Goal: Navigation & Orientation: Find specific page/section

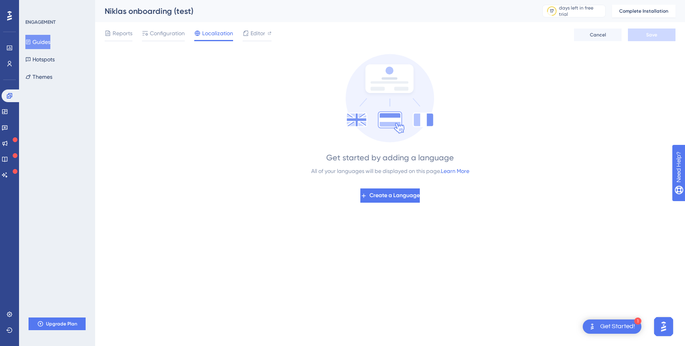
click at [161, 27] on div "Reports Configuration Localization Editor Cancel Save" at bounding box center [390, 34] width 571 height 25
click at [161, 29] on span "Configuration" at bounding box center [167, 34] width 35 height 10
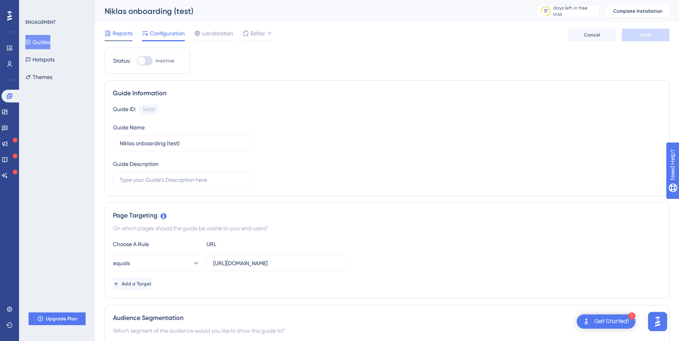
click at [127, 34] on span "Reports" at bounding box center [123, 34] width 20 height 10
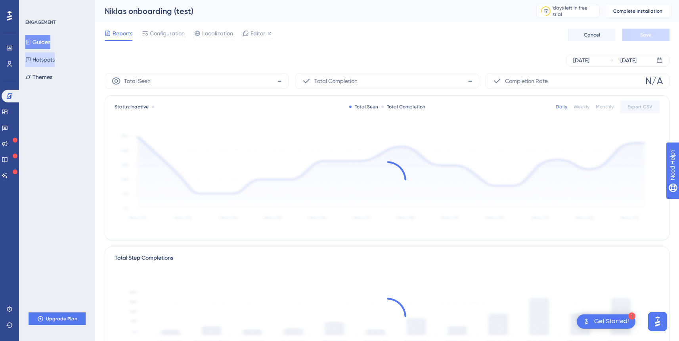
click at [54, 61] on button "Hotspots" at bounding box center [39, 59] width 29 height 14
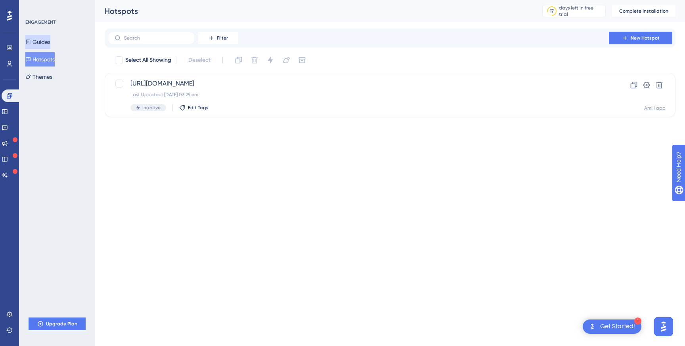
click at [42, 41] on button "Guides" at bounding box center [37, 42] width 25 height 14
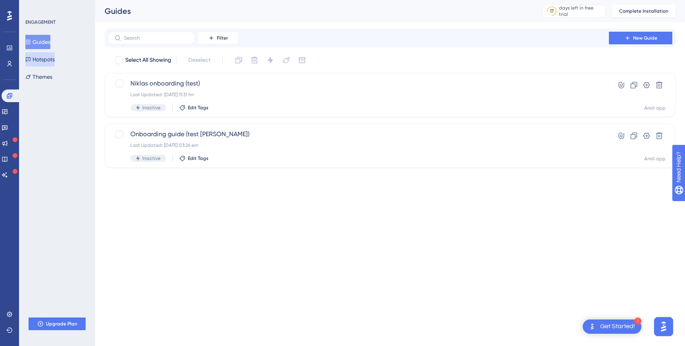
click at [42, 56] on button "Hotspots" at bounding box center [39, 59] width 29 height 14
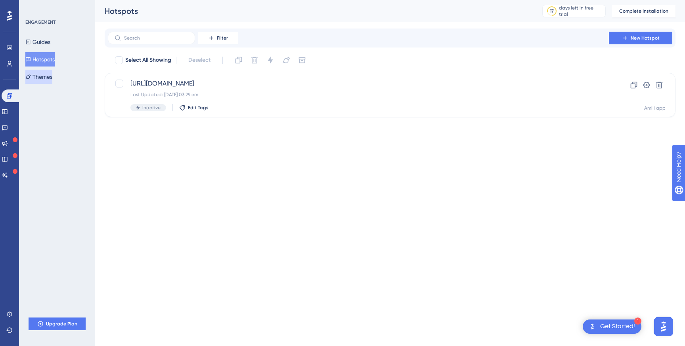
click at [43, 78] on button "Themes" at bounding box center [38, 77] width 27 height 14
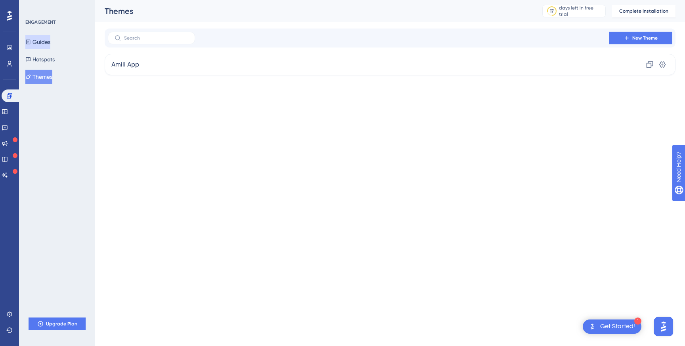
click at [49, 39] on button "Guides" at bounding box center [37, 42] width 25 height 14
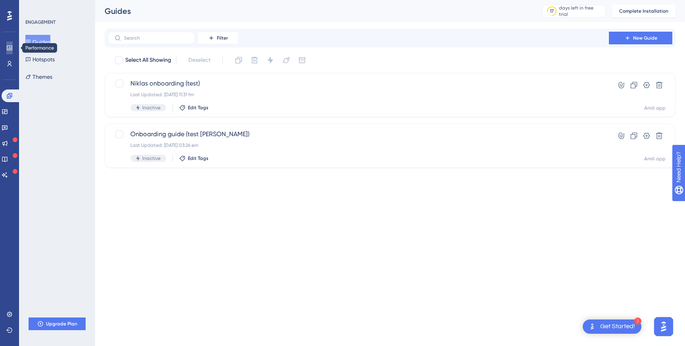
click at [10, 52] on link at bounding box center [9, 48] width 6 height 13
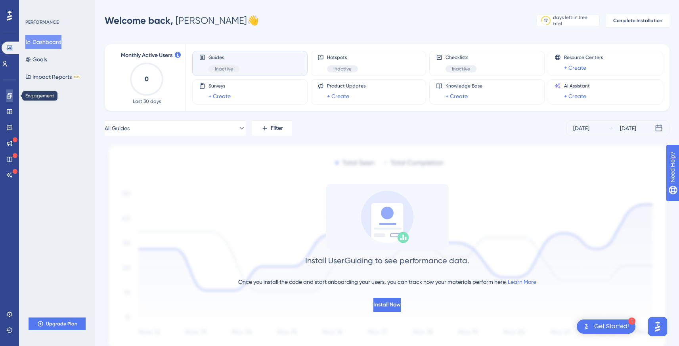
click at [10, 96] on icon at bounding box center [9, 96] width 6 height 6
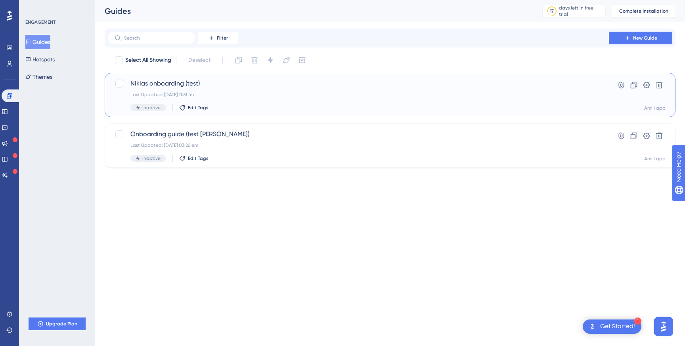
click at [177, 88] on span "Niklas onboarding (test)" at bounding box center [358, 84] width 456 height 10
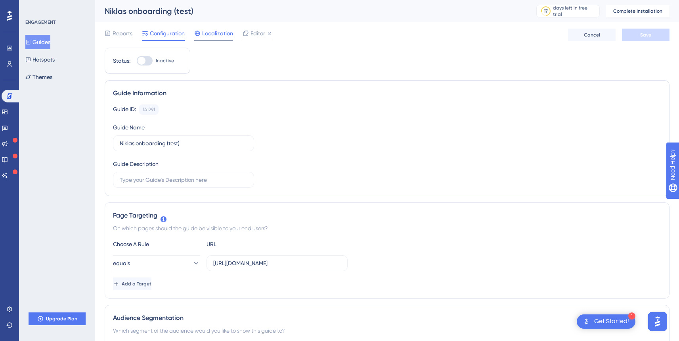
click at [214, 33] on span "Localization" at bounding box center [217, 34] width 31 height 10
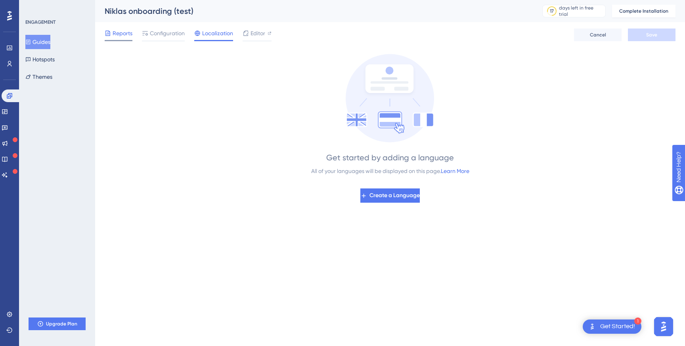
click at [126, 33] on span "Reports" at bounding box center [123, 34] width 20 height 10
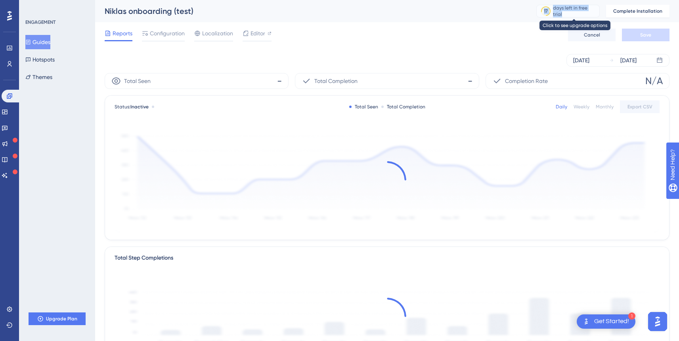
drag, startPoint x: 606, startPoint y: 10, endPoint x: 548, endPoint y: 12, distance: 57.9
click at [548, 12] on div "17 days left in free trial Click to see upgrade options" at bounding box center [571, 11] width 70 height 13
copy div "17 days left in free trial"
